Goal: Task Accomplishment & Management: Manage account settings

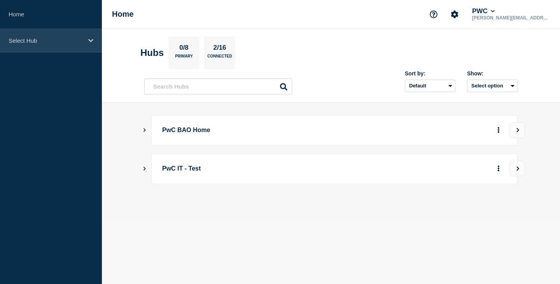
click at [87, 37] on div "Select Hub" at bounding box center [51, 41] width 102 height 24
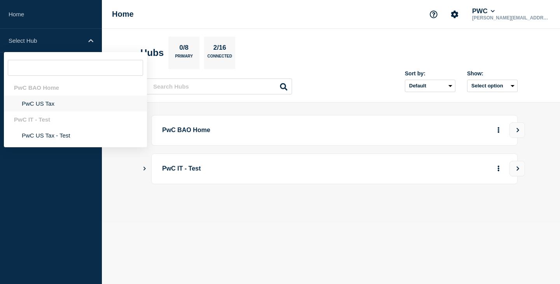
click at [43, 102] on li "PwC US Tax" at bounding box center [75, 104] width 143 height 16
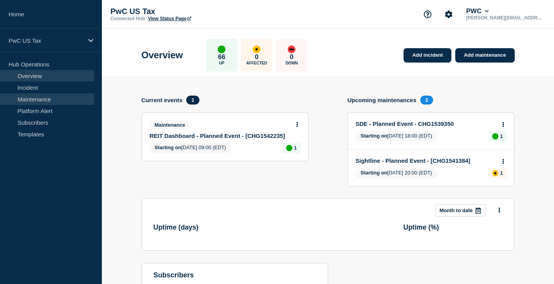
click at [39, 97] on link "Maintenance" at bounding box center [47, 99] width 94 height 12
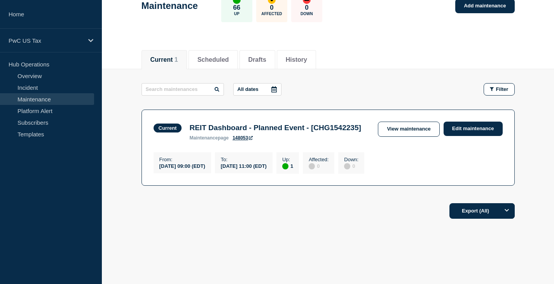
scroll to position [70, 0]
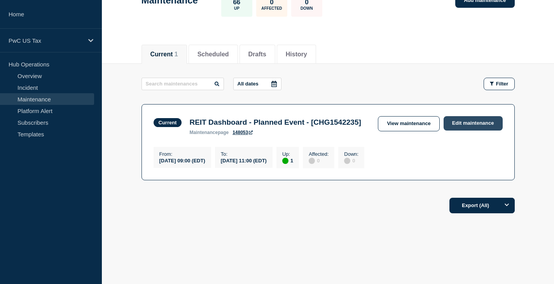
click at [474, 116] on link "Edit maintenance" at bounding box center [473, 123] width 59 height 14
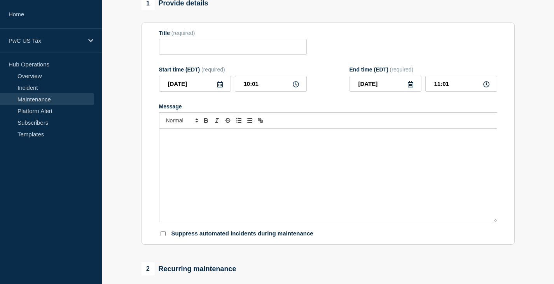
type input "REIT Dashboard - Planned Event - [CHG1542235]"
type input "09:00"
type input "11:00"
checkbox input "false"
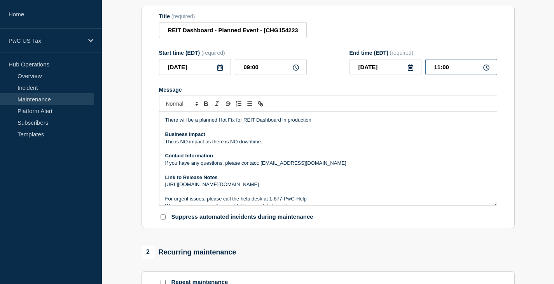
click at [438, 71] on input "11:00" at bounding box center [461, 67] width 72 height 16
type input "10:00"
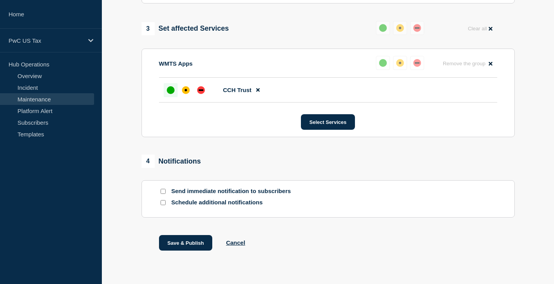
scroll to position [409, 0]
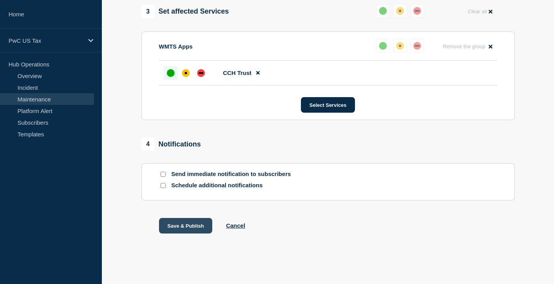
click at [186, 225] on button "Save & Publish" at bounding box center [186, 226] width 54 height 16
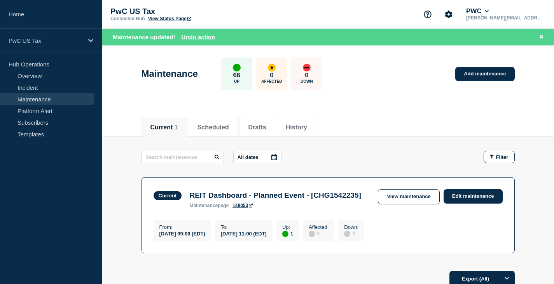
click at [31, 100] on link "Maintenance" at bounding box center [47, 99] width 94 height 12
